Goal: Task Accomplishment & Management: Manage account settings

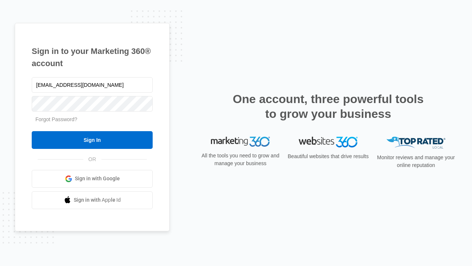
type input "dankie614@gmail.com"
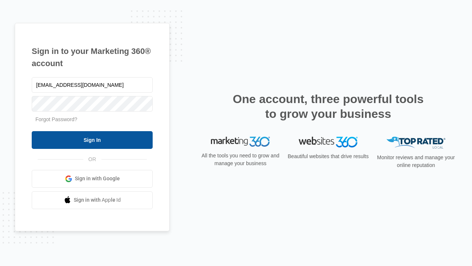
click at [92, 139] on input "Sign In" at bounding box center [92, 140] width 121 height 18
